Goal: Browse casually: Explore the website without a specific task or goal

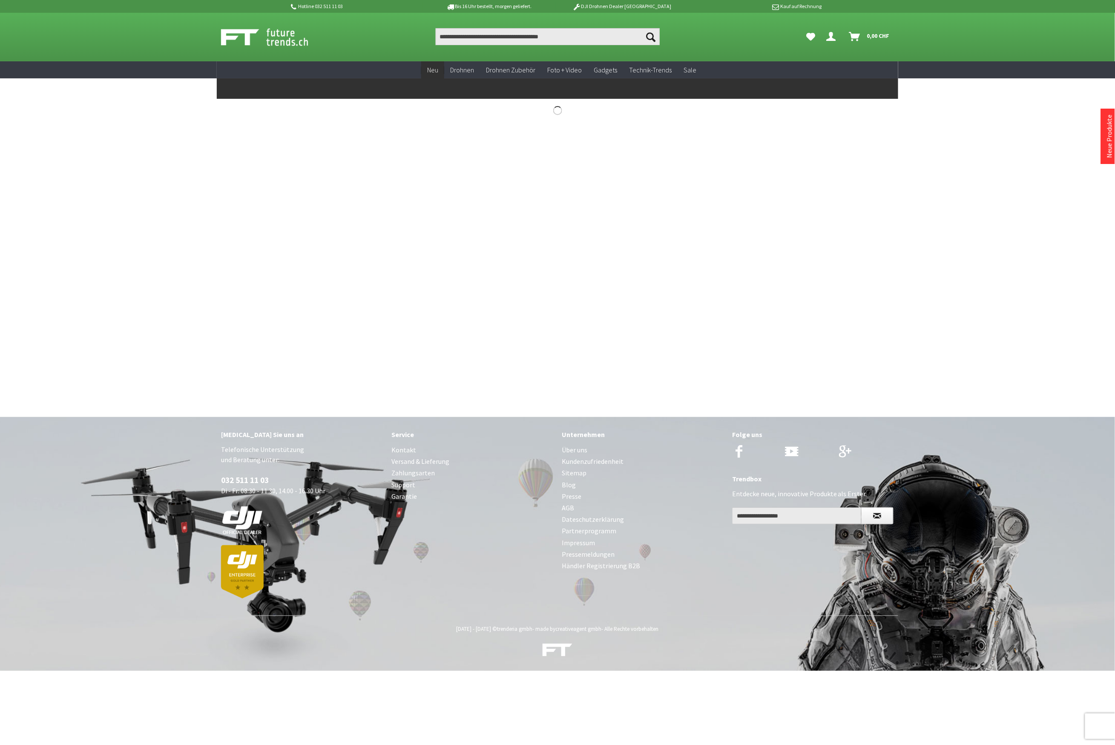
click at [430, 71] on span "Neu" at bounding box center [432, 70] width 11 height 9
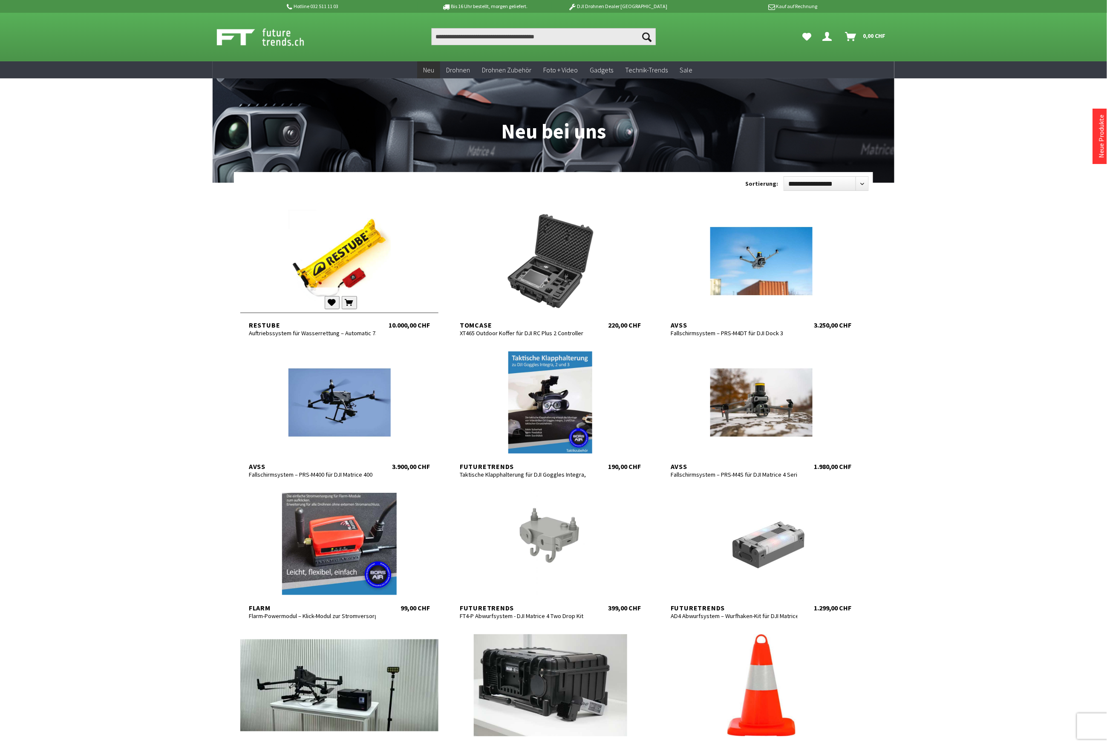
click at [322, 279] on div at bounding box center [339, 261] width 198 height 102
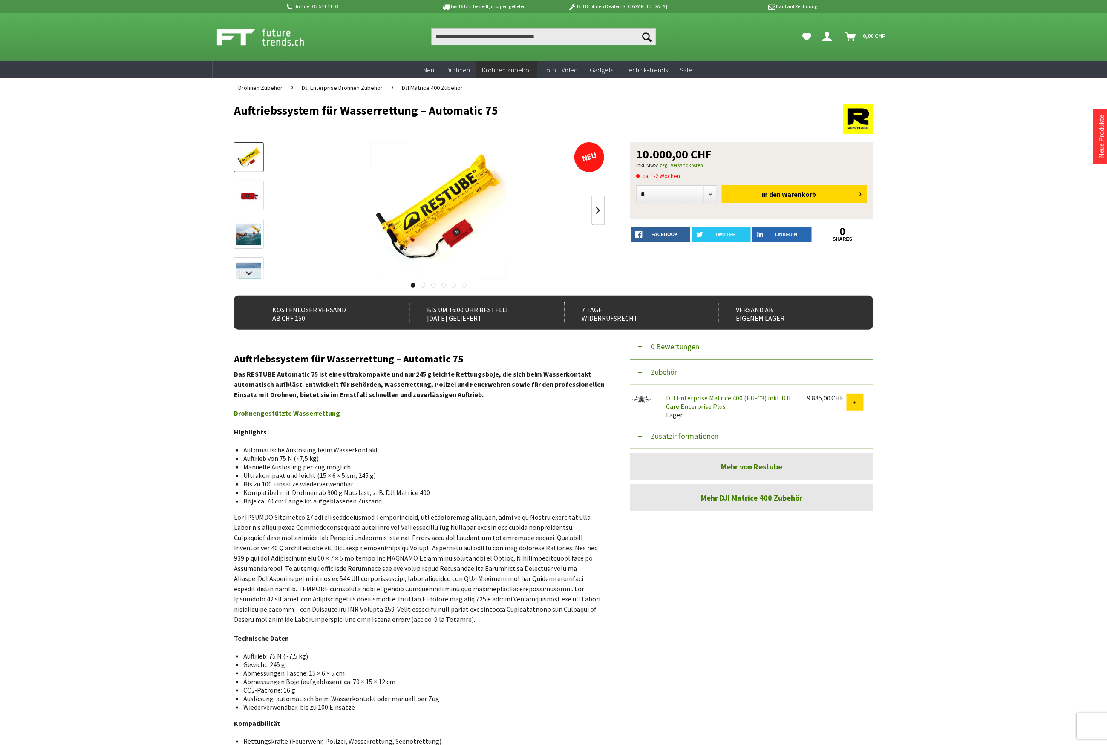
click at [603, 209] on link at bounding box center [598, 211] width 13 height 30
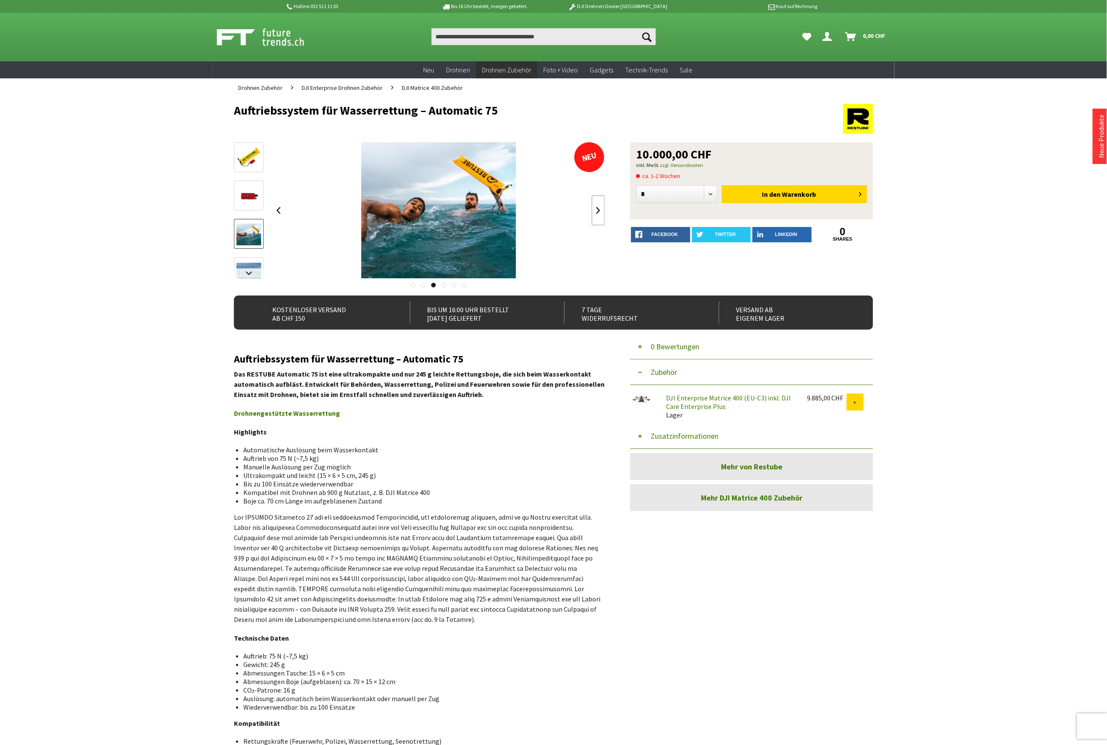
click at [603, 209] on link at bounding box center [598, 211] width 13 height 30
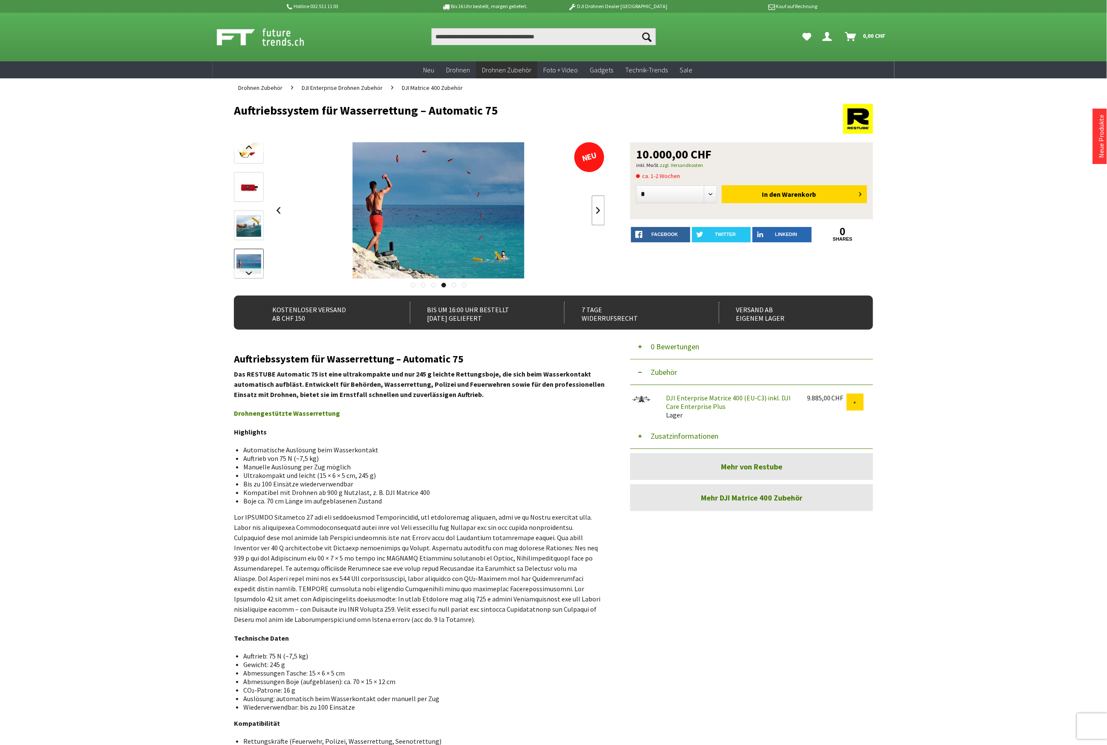
click at [603, 209] on link at bounding box center [598, 211] width 13 height 30
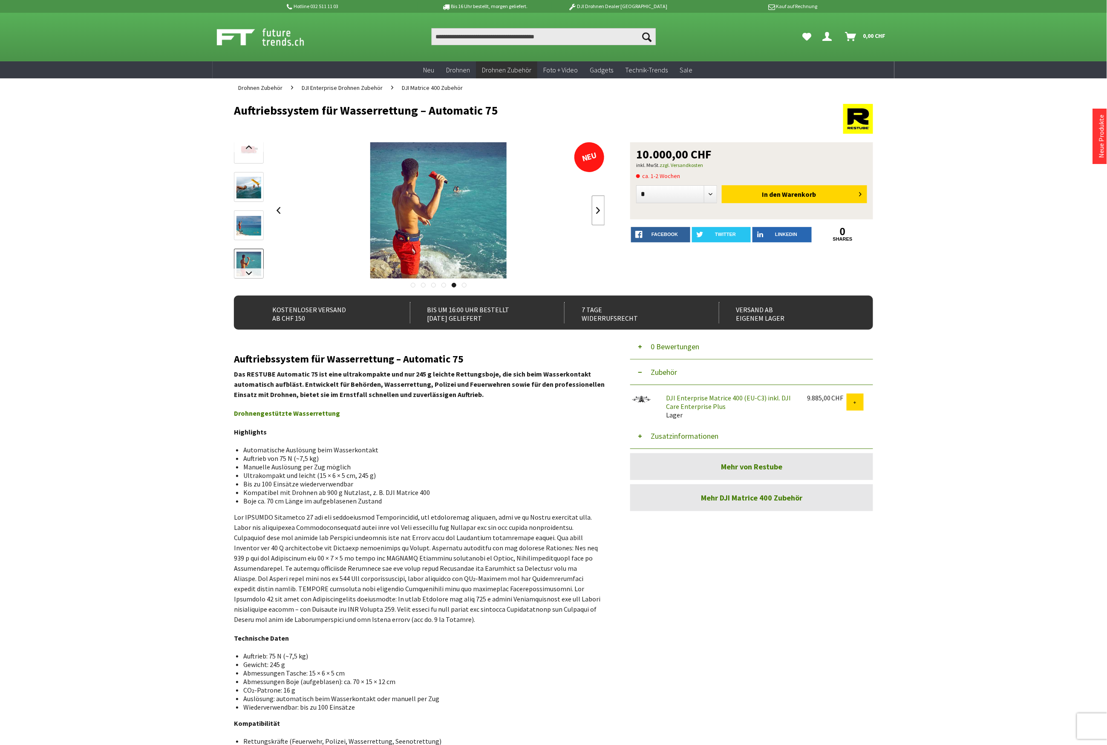
click at [603, 209] on link at bounding box center [598, 211] width 13 height 30
